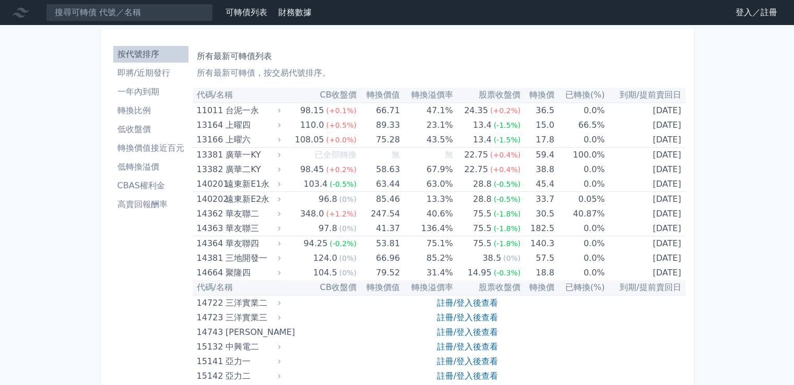
click at [133, 87] on li "一年內到期" at bounding box center [150, 92] width 75 height 13
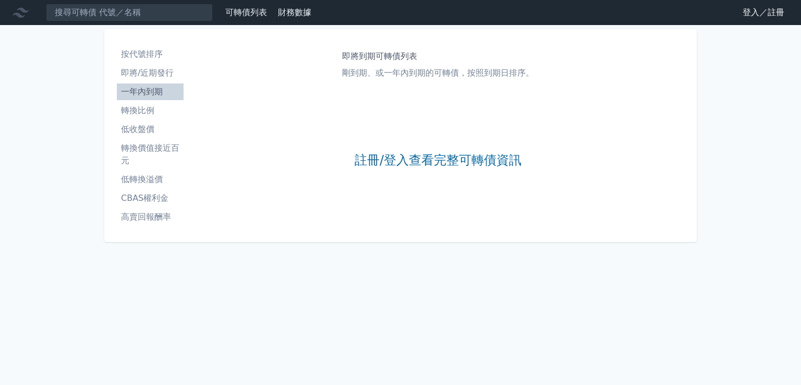
click at [140, 68] on li "即將/近期發行" at bounding box center [150, 73] width 67 height 13
click at [746, 8] on link "登入／註冊" at bounding box center [764, 12] width 58 height 17
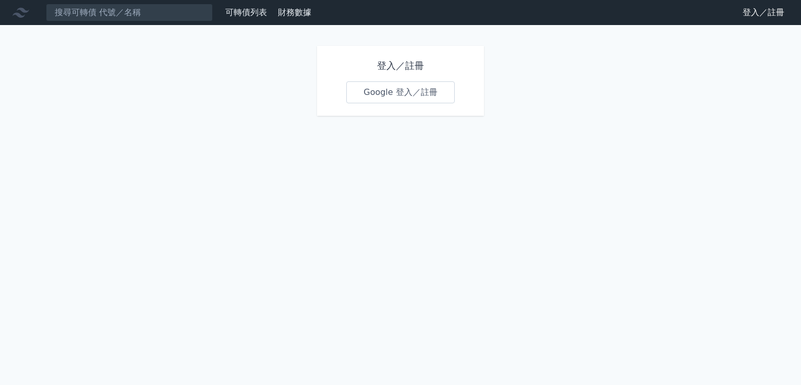
click at [401, 89] on link "Google 登入／註冊" at bounding box center [400, 92] width 109 height 22
